Goal: Check status: Check status

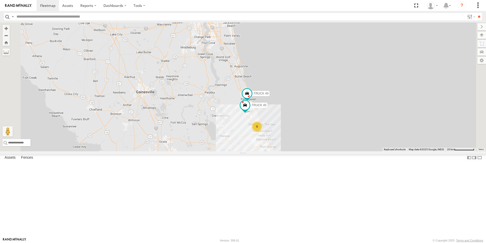
click at [0, 0] on div "TRUCK 99" at bounding box center [0, 0] width 0 height 0
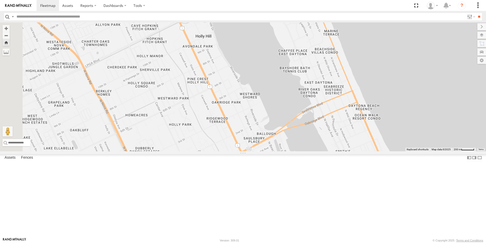
drag, startPoint x: 190, startPoint y: 126, endPoint x: 487, endPoint y: 133, distance: 297.8
click at [486, 133] on html at bounding box center [243, 121] width 486 height 243
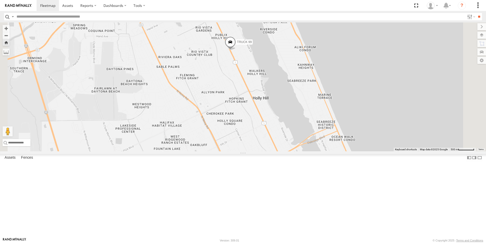
drag, startPoint x: 305, startPoint y: 112, endPoint x: 348, endPoint y: 159, distance: 63.4
click at [346, 151] on div "TRUCK 99" at bounding box center [243, 86] width 486 height 129
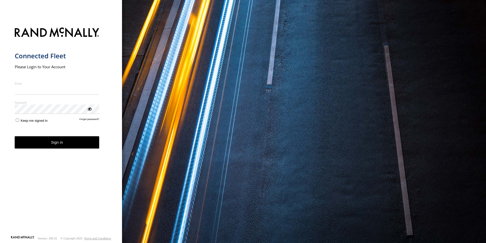
type input "**********"
click at [56, 147] on button "Sign in" at bounding box center [57, 142] width 85 height 12
